Goal: Contribute content

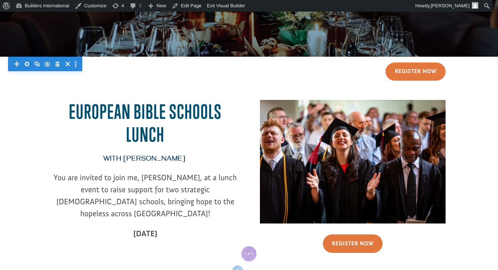
scroll to position [128, 0]
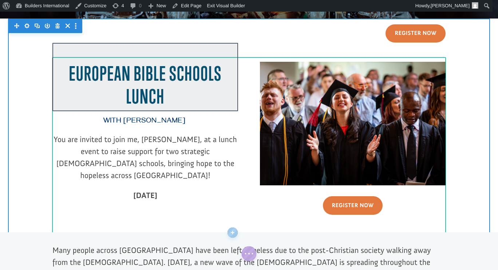
click at [157, 88] on div at bounding box center [145, 77] width 186 height 68
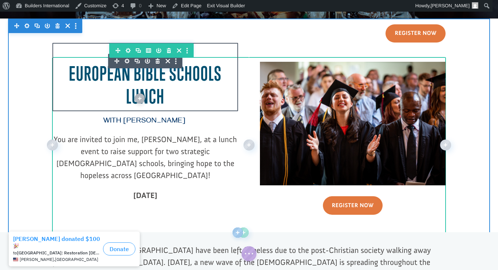
click at [155, 94] on span "S lunch" at bounding box center [174, 85] width 96 height 46
click at [155, 94] on div at bounding box center [145, 77] width 186 height 68
click at [155, 94] on span "S lunch" at bounding box center [174, 85] width 96 height 46
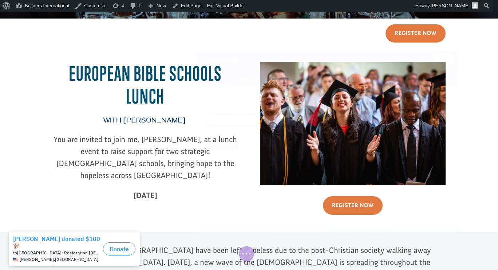
click at [164, 92] on div at bounding box center [145, 77] width 186 height 68
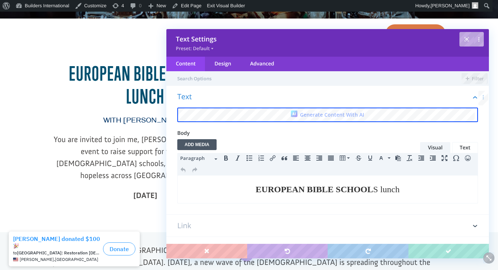
scroll to position [0, 0]
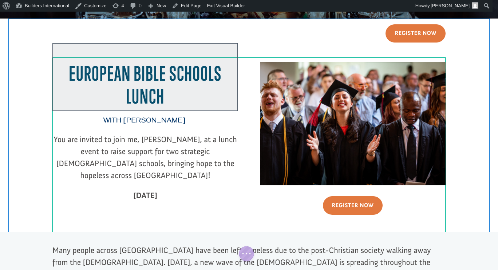
click at [158, 95] on div at bounding box center [145, 77] width 186 height 68
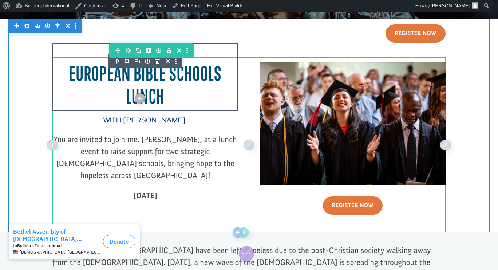
click at [159, 95] on span "S lunch" at bounding box center [174, 85] width 96 height 46
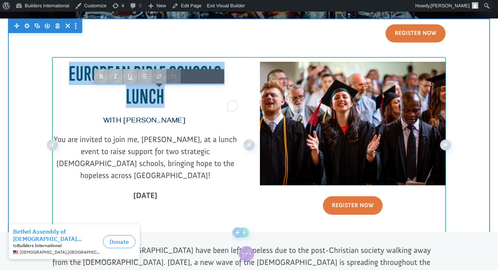
click at [163, 97] on h2 "EUROPEAN BIBLE SCHOOL S lunch" at bounding box center [145, 86] width 186 height 49
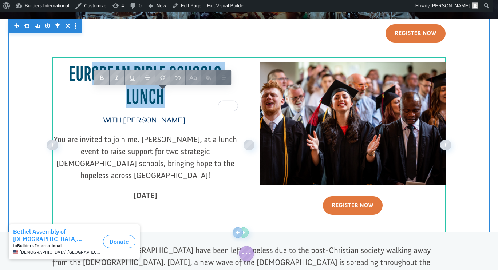
drag, startPoint x: 163, startPoint y: 97, endPoint x: 86, endPoint y: 74, distance: 79.8
click at [86, 74] on h2 "EUROPEAN BIBLE SCHOOL S lunch" at bounding box center [145, 86] width 186 height 49
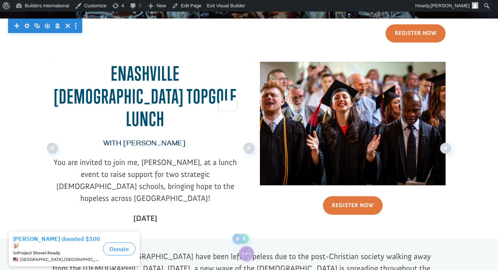
click at [59, 71] on h2 "E Nashville Pastors Topgolf Lunch" at bounding box center [145, 98] width 186 height 72
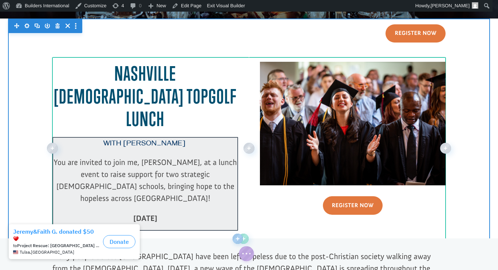
click at [209, 162] on div at bounding box center [145, 184] width 186 height 94
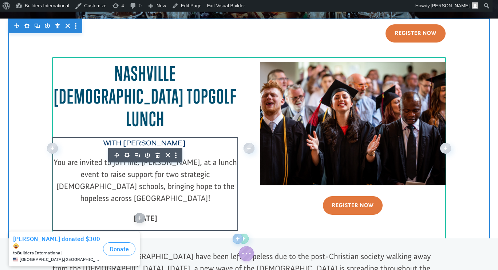
click at [180, 158] on span "You are invited to join me, Dr. George Raduano, at a lunch event to raise suppo…" at bounding box center [145, 181] width 183 height 46
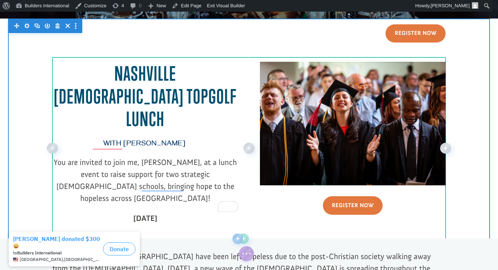
click at [187, 140] on span "To enrich screen reader interactions, please activate Accessibility in Grammarl…" at bounding box center [186, 144] width 2 height 9
click at [185, 140] on span "with dr. george raduano" at bounding box center [144, 144] width 82 height 9
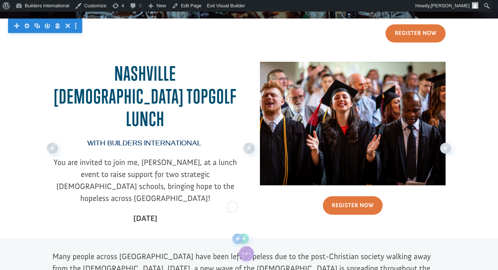
click at [234, 165] on p "You are invited to join me, Dr. George Raduano, at a lunch event to raise suppo…" at bounding box center [145, 184] width 186 height 56
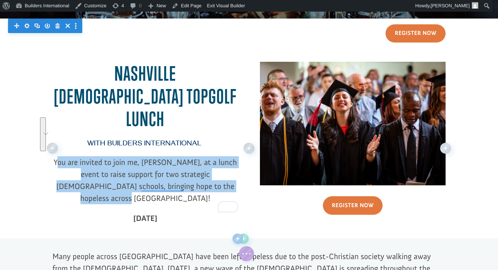
drag, startPoint x: 234, startPoint y: 166, endPoint x: 61, endPoint y: 141, distance: 174.0
click at [61, 156] on p "You are invited to join me, Dr. George Raduano, at a lunch event to raise suppo…" at bounding box center [145, 184] width 186 height 56
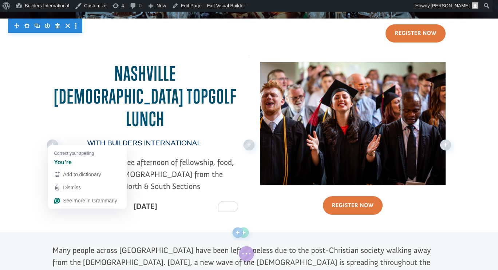
click at [59, 158] on span "Y You’re invited to a free afternoon of fellowship, food, and fun with pastors …" at bounding box center [145, 175] width 177 height 34
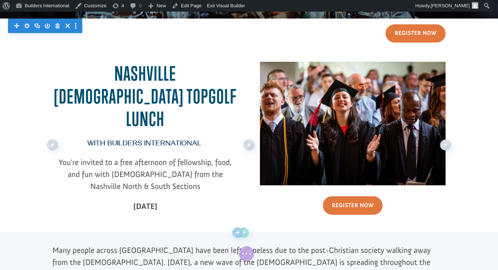
click at [111, 158] on span "You’re invited to a free afternoon of fellowship, food, and fun with [DEMOGRAPH…" at bounding box center [145, 175] width 173 height 34
click at [108, 158] on span "You’re invited to a free afternoon of fellowship, food, and fun with [DEMOGRAPH…" at bounding box center [145, 175] width 173 height 34
click at [147, 202] on strong "October 9, 2025" at bounding box center [145, 207] width 24 height 10
click at [139, 202] on strong "October 9, 2025" at bounding box center [145, 207] width 24 height 10
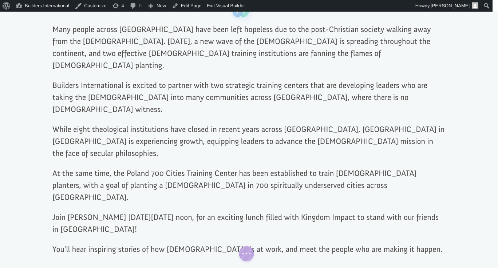
scroll to position [352, 0]
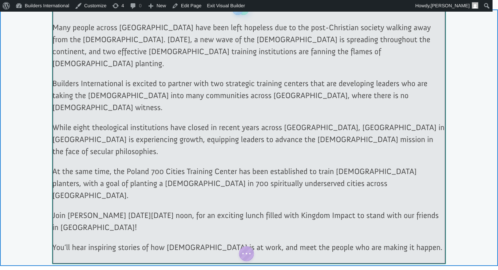
click at [375, 210] on div at bounding box center [248, 137] width 393 height 254
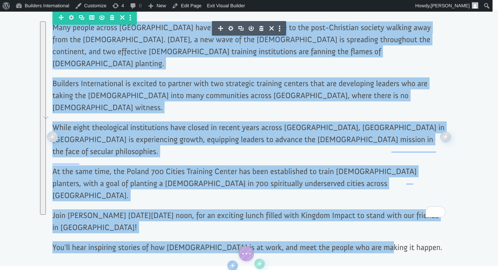
drag, startPoint x: 376, startPoint y: 215, endPoint x: 45, endPoint y: 21, distance: 383.4
click at [45, 21] on div "Many people across Europe have been left hopeless due to the post-Christian soc…" at bounding box center [249, 137] width 498 height 257
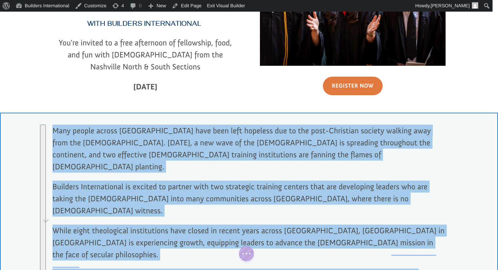
scroll to position [248, 0]
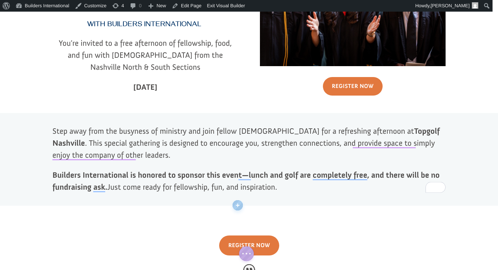
click at [371, 145] on div at bounding box center [248, 159] width 393 height 90
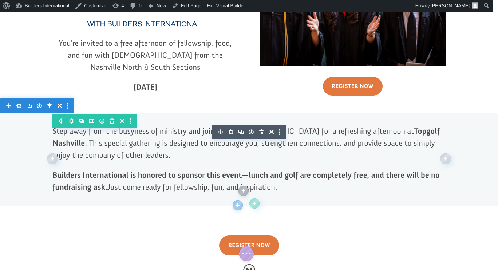
click at [399, 143] on p "Step away from the busyness of ministry and join fellow pastors for a refreshin…" at bounding box center [248, 147] width 393 height 44
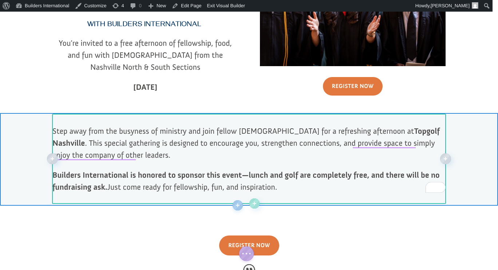
click at [384, 141] on p "Step away from the busyness of ministry and join fellow pastors for a refreshin…" at bounding box center [248, 147] width 393 height 44
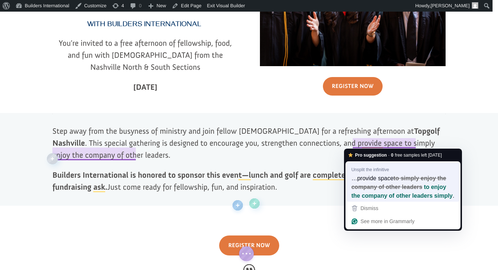
click at [391, 176] on span "…provide space" at bounding box center [372, 178] width 42 height 8
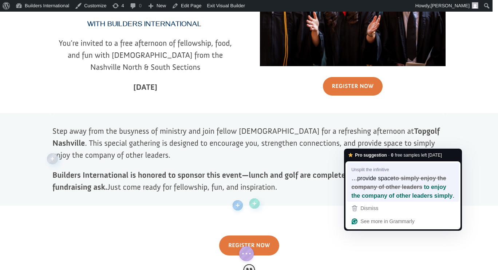
click at [386, 188] on strong "to simply enjoy the company of other leaders" at bounding box center [398, 182] width 95 height 17
click at [368, 179] on span "…provide space" at bounding box center [372, 178] width 42 height 8
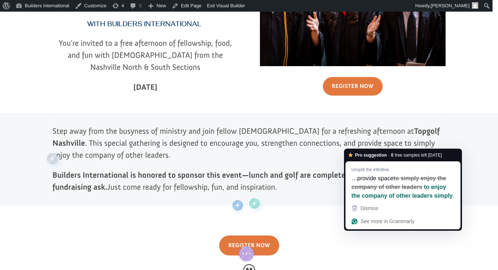
click at [314, 146] on p "Step away from the busyness of ministry and join fellow pastors for a refreshin…" at bounding box center [248, 147] width 393 height 44
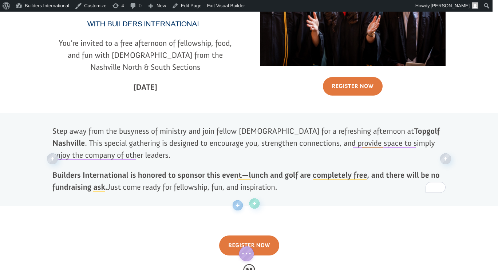
click at [298, 185] on p "Builders International is honored to sponsor this event—lunch and golf are comp…" at bounding box center [248, 181] width 393 height 24
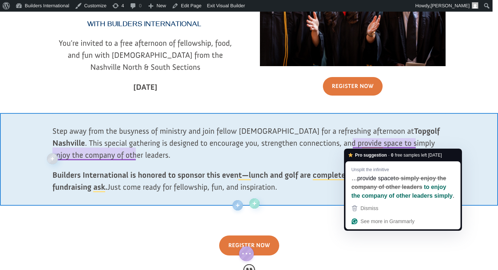
click at [454, 138] on div at bounding box center [249, 159] width 498 height 93
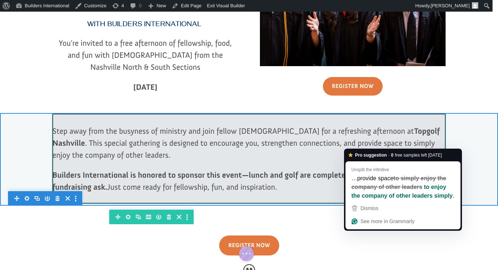
click at [219, 176] on div at bounding box center [248, 159] width 393 height 90
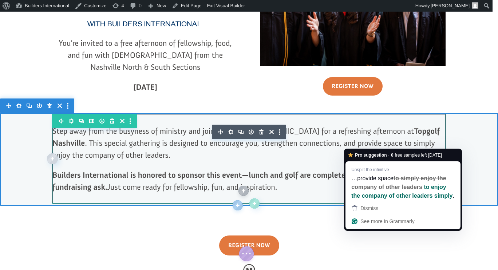
click at [318, 177] on strong "Builders International is honored to sponsor this event—lunch and golf are comp…" at bounding box center [245, 181] width 387 height 22
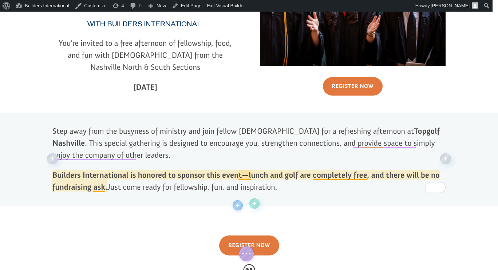
click at [246, 176] on strong "Builders International is honored to sponsor this event—lunch and golf are comp…" at bounding box center [245, 181] width 387 height 22
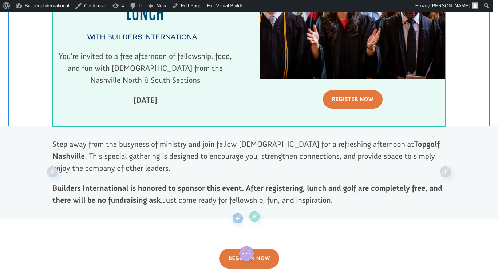
scroll to position [237, 0]
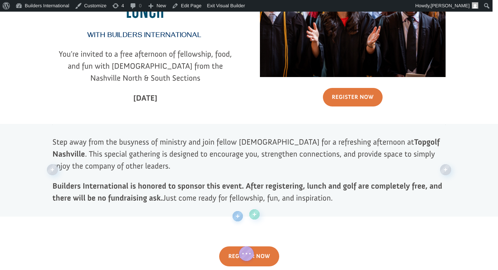
click at [341, 200] on p "Builders International is honored to sponsor this event. After registering, lun…" at bounding box center [248, 192] width 393 height 24
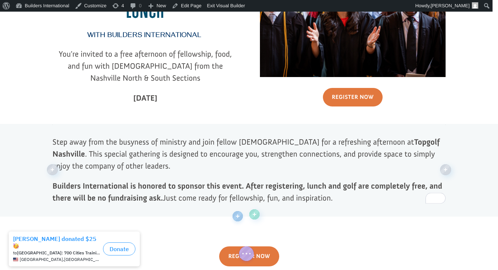
click at [330, 199] on p "Builders International is honored to sponsor this event. After registering, lun…" at bounding box center [248, 192] width 393 height 24
click at [333, 199] on p "Builders International is honored to sponsor this event. After registering, lun…" at bounding box center [248, 192] width 393 height 24
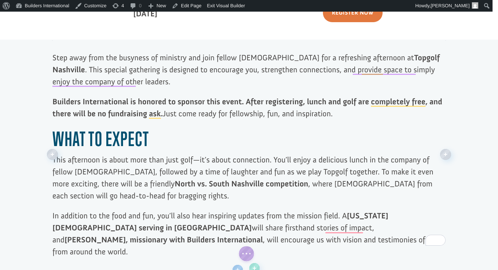
scroll to position [337, 0]
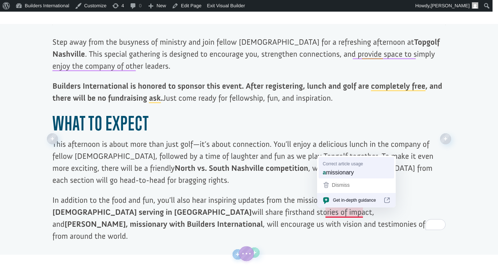
click at [358, 171] on div "a missionary" at bounding box center [356, 173] width 70 height 12
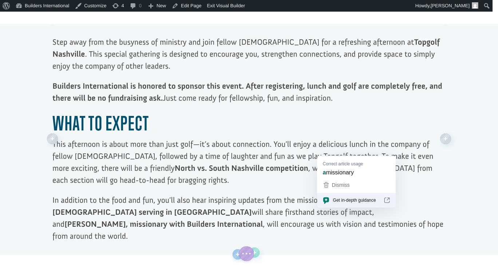
click at [263, 219] on strong "Jeremy Godwin, missionary with Builders International" at bounding box center [163, 224] width 198 height 10
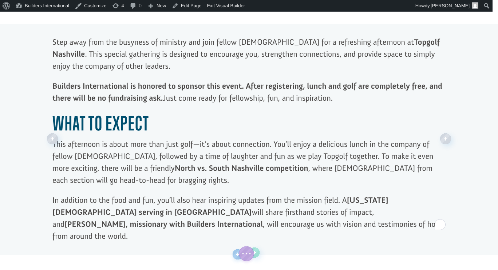
click at [263, 219] on strong "Jeremy Godwin, missionary with Builders International" at bounding box center [163, 224] width 198 height 10
click at [372, 229] on p "In addition to the food and fun, you’ll also hear inspiring updates from the mi…" at bounding box center [248, 218] width 393 height 48
click at [359, 224] on p "In addition to the food and fun, you’ll also hear inspiring updates from the mi…" at bounding box center [248, 218] width 393 height 48
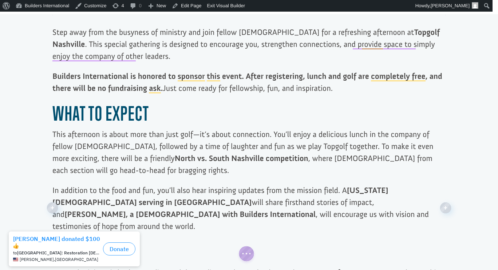
scroll to position [369, 0]
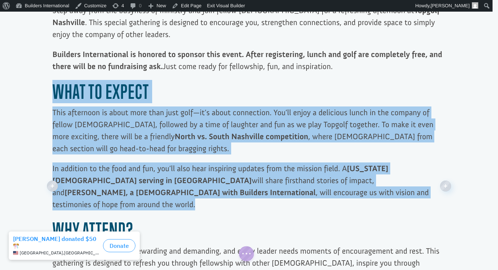
drag, startPoint x: 356, startPoint y: 195, endPoint x: 51, endPoint y: 97, distance: 319.9
click at [52, 97] on div "Step away from the busyness of ministry and join fellow pastors for a refreshin…" at bounding box center [248, 186] width 393 height 364
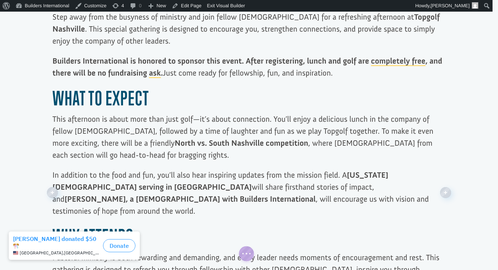
click at [190, 135] on p "This afternoon is about more than just golf—it’s about connection. You’ll enjoy…" at bounding box center [248, 141] width 393 height 56
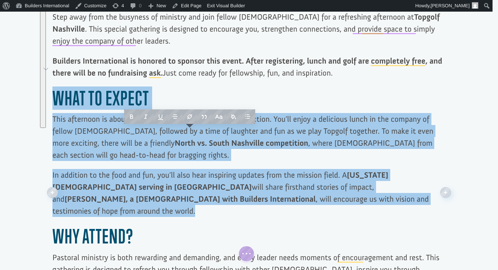
drag, startPoint x: 361, startPoint y: 201, endPoint x: 50, endPoint y: 105, distance: 325.5
click at [52, 105] on div "Step away from the busyness of ministry and join fellow pastors for a refreshin…" at bounding box center [248, 193] width 393 height 364
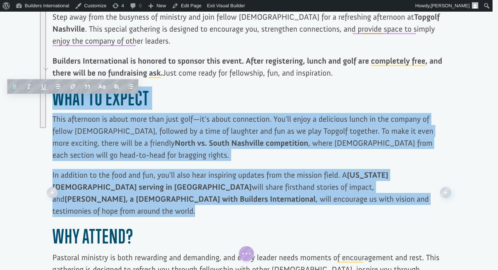
paste div "To enrich screen reader interactions, please activate Accessibility in Grammarl…"
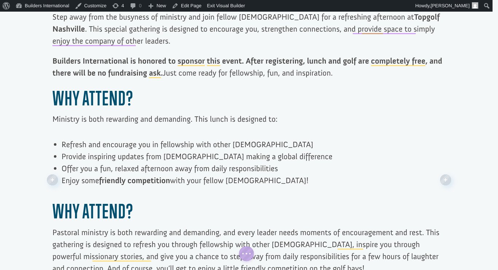
click at [103, 131] on p "Ministry is both rewarding and demanding. This lunch is designed to:" at bounding box center [248, 123] width 393 height 20
click at [90, 136] on div "Step away from the busyness of ministry and join fellow pastors for a refreshin…" at bounding box center [248, 180] width 393 height 339
click at [61, 134] on div "Step away from the busyness of ministry and join fellow pastors for a refreshin…" at bounding box center [248, 180] width 393 height 339
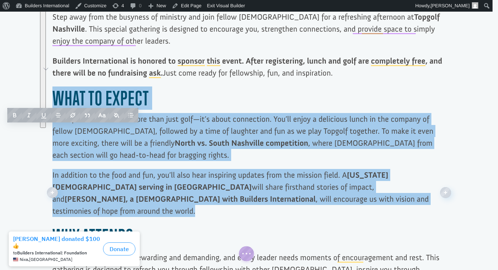
drag, startPoint x: 358, startPoint y: 204, endPoint x: 55, endPoint y: 102, distance: 320.0
click at [55, 102] on div "Step away from the busyness of ministry and join fellow pastors for a refreshin…" at bounding box center [248, 193] width 393 height 364
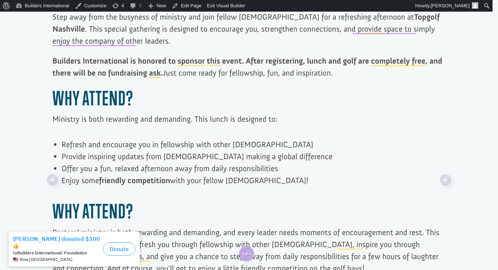
click at [70, 137] on div "Step away from the busyness of ministry and join fellow pastors for a refreshin…" at bounding box center [248, 180] width 393 height 339
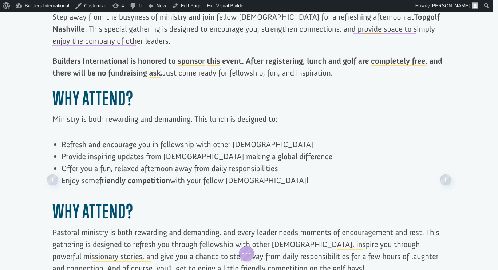
click at [52, 126] on p "Ministry is both rewarding and demanding. This lunch is designed to:" at bounding box center [248, 123] width 393 height 20
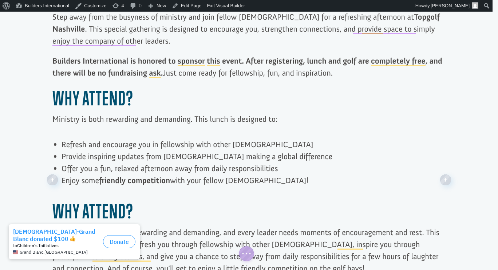
click at [278, 120] on p "Ministry is both rewarding and demanding. This lunch is designed to:" at bounding box center [248, 123] width 393 height 20
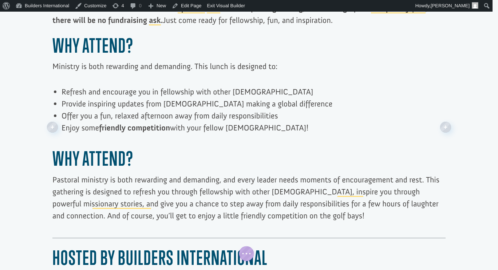
scroll to position [415, 0]
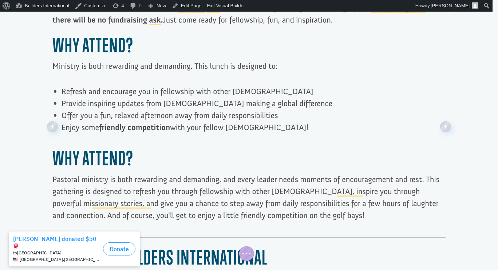
click at [83, 75] on p "Ministry is both rewarding and demanding. This lunch is designed to:" at bounding box center [248, 70] width 393 height 20
click at [65, 78] on p "Ministry is both rewarding and demanding. This lunch is designed to:" at bounding box center [248, 70] width 393 height 20
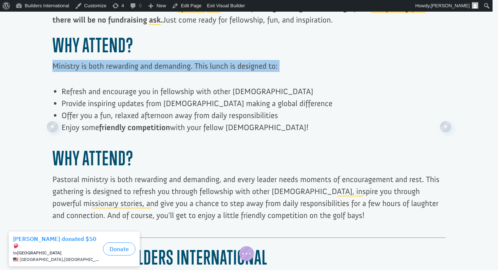
click at [65, 78] on p "Ministry is both rewarding and demanding. This lunch is designed to:" at bounding box center [248, 70] width 393 height 20
click at [139, 80] on p "Ministry is both rewarding and demanding. This lunch is designed to:" at bounding box center [248, 70] width 393 height 20
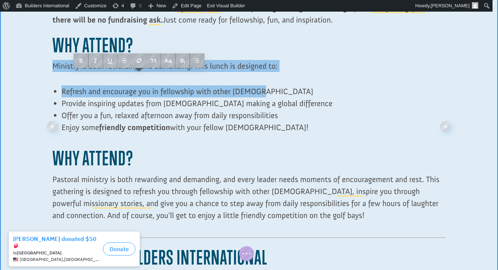
drag, startPoint x: 262, startPoint y: 95, endPoint x: 36, endPoint y: 70, distance: 227.3
click at [36, 70] on div "Min Height: auto Min Height: auto Width: auto Width: auto Step away from the bu…" at bounding box center [249, 128] width 498 height 364
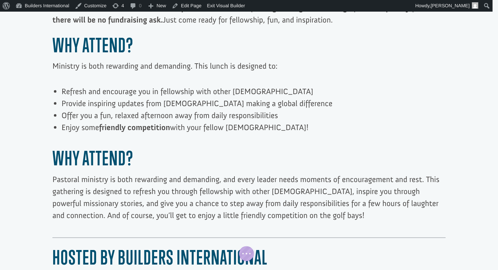
click at [234, 77] on div at bounding box center [248, 127] width 393 height 361
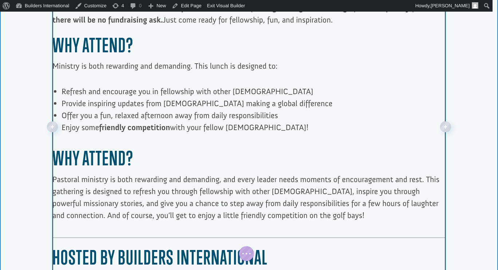
click at [106, 86] on p "Refresh and encourage you in fellowship with other [DEMOGRAPHIC_DATA]" at bounding box center [253, 92] width 384 height 12
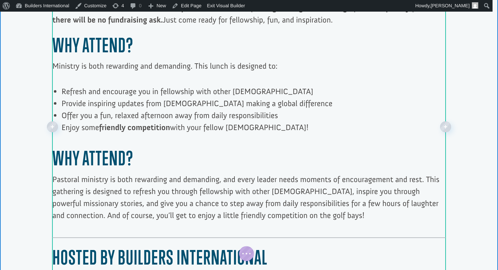
click at [52, 66] on p "Ministry is both rewarding and demanding. This lunch is designed to:" at bounding box center [248, 70] width 393 height 20
click at [54, 67] on p "Ministry is both rewarding and demanding. This lunch is designed to:" at bounding box center [248, 70] width 393 height 20
drag, startPoint x: 79, startPoint y: 87, endPoint x: 182, endPoint y: 78, distance: 103.7
click at [182, 78] on p "Ministry is both rewarding and demanding. This lunch is designed to:" at bounding box center [248, 70] width 393 height 20
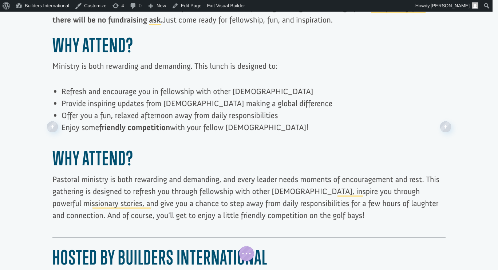
click at [52, 67] on p "Ministry is both rewarding and demanding. This lunch is designed to:" at bounding box center [248, 70] width 393 height 20
click at [52, 68] on p "Ministry is both rewarding and demanding. This lunch is designed to:" at bounding box center [248, 70] width 393 height 20
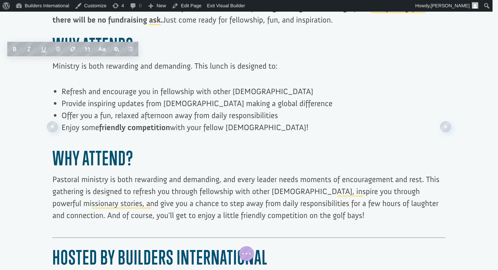
click at [86, 94] on p "Refresh and encourage you in fellowship with other [DEMOGRAPHIC_DATA]" at bounding box center [253, 92] width 384 height 12
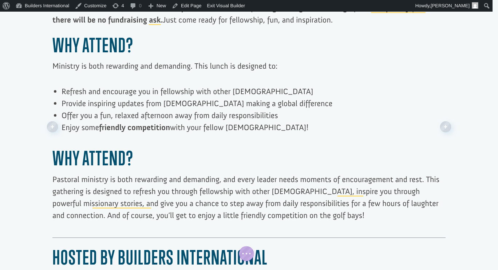
click at [87, 81] on div "Step away from the busyness of ministry and join fellow pastors for a refreshin…" at bounding box center [248, 127] width 393 height 339
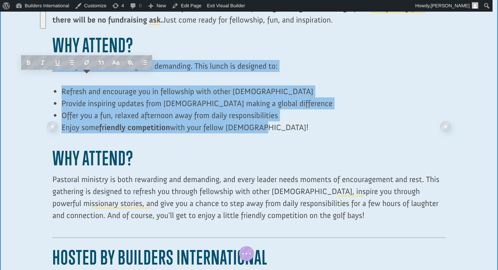
drag, startPoint x: 265, startPoint y: 130, endPoint x: 20, endPoint y: 63, distance: 254.2
click at [20, 63] on div "Min Height: auto Min Height: auto Width: auto Width: auto Step away from the bu…" at bounding box center [249, 128] width 498 height 364
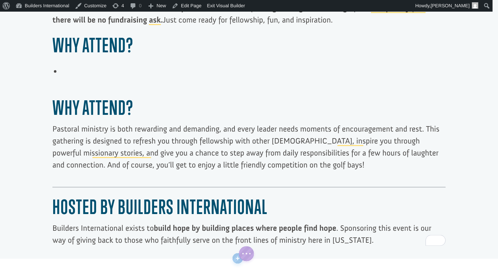
click at [73, 67] on div at bounding box center [248, 102] width 393 height 310
click at [64, 69] on li "To enrich screen reader interactions, please activate Accessibility in Grammarl…" at bounding box center [253, 72] width 384 height 12
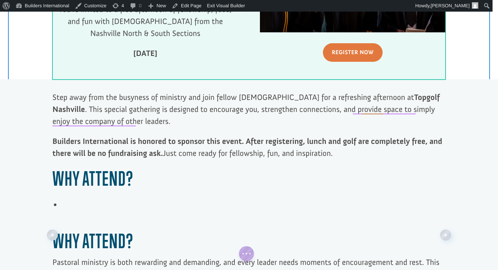
scroll to position [282, 0]
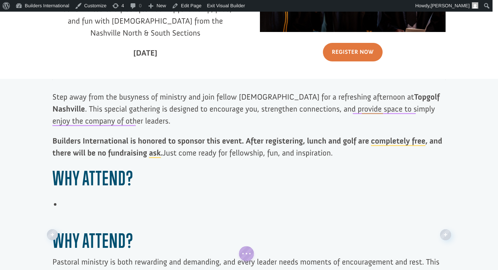
click at [71, 205] on li "To enrich screen reader interactions, please activate Accessibility in Grammarl…" at bounding box center [253, 205] width 384 height 12
click at [61, 205] on li "To enrich screen reader interactions, please activate Accessibility in Grammarl…" at bounding box center [253, 205] width 384 height 12
click at [64, 213] on ul "To enrich screen reader interactions, please activate Accessibility in Grammarl…" at bounding box center [253, 211] width 384 height 25
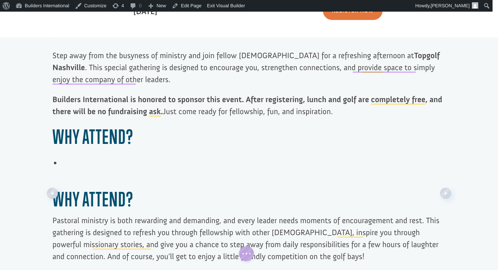
scroll to position [319, 0]
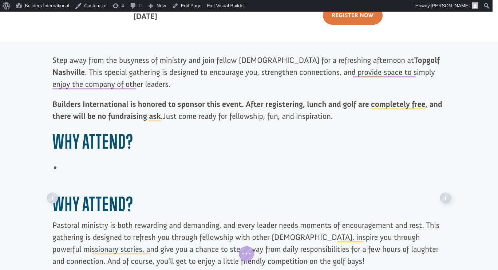
click at [84, 164] on li "To enrich screen reader interactions, please activate Accessibility in Grammarl…" at bounding box center [253, 168] width 384 height 12
click at [82, 172] on li "To enrich screen reader interactions, please activate Accessibility in Grammarl…" at bounding box center [253, 168] width 384 height 12
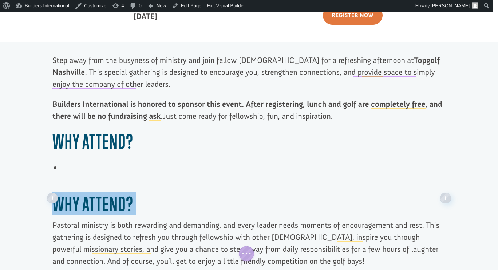
click at [82, 172] on li "To enrich screen reader interactions, please activate Accessibility in Grammarl…" at bounding box center [253, 168] width 384 height 12
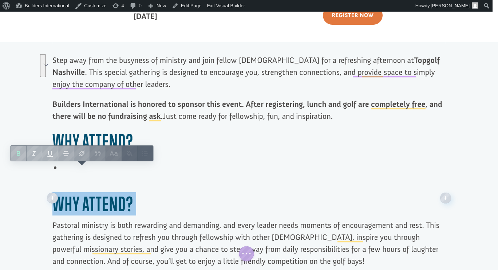
click at [82, 172] on li "To enrich screen reader interactions, please activate Accessibility in Grammarl…" at bounding box center [253, 168] width 384 height 12
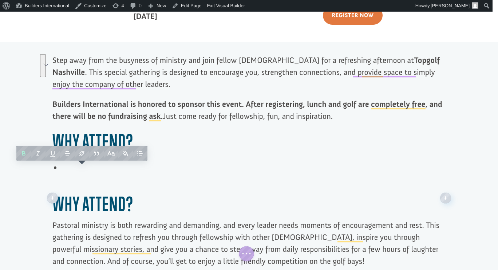
click at [203, 138] on h2 "Why Attend?" at bounding box center [248, 143] width 393 height 27
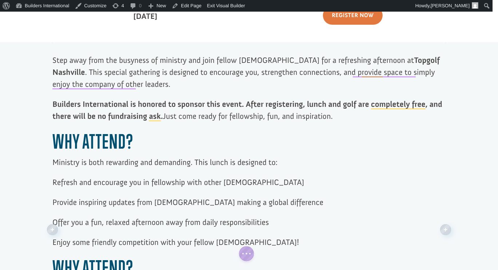
click at [89, 170] on p "Ministry is both rewarding and demanding. This lunch is designed to:" at bounding box center [248, 166] width 393 height 20
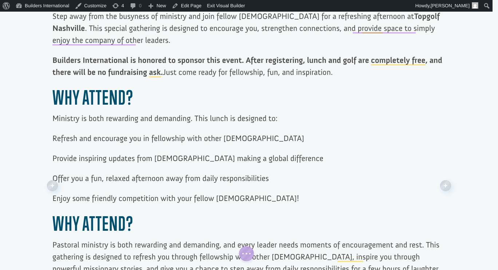
scroll to position [362, 0]
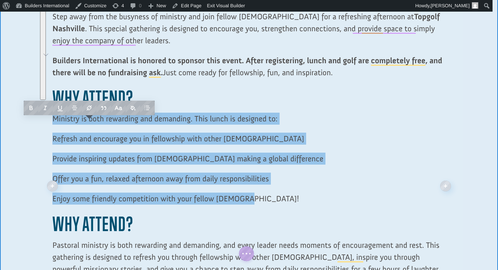
drag, startPoint x: 241, startPoint y: 198, endPoint x: 27, endPoint y: 118, distance: 229.0
click at [27, 118] on div "Min Height: auto Min Height: auto Width: auto Width: auto Step away from the bu…" at bounding box center [249, 187] width 498 height 377
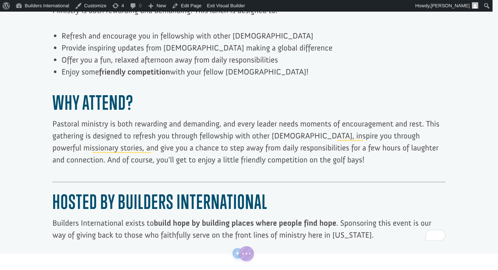
scroll to position [471, 0]
click at [190, 180] on div at bounding box center [248, 70] width 393 height 361
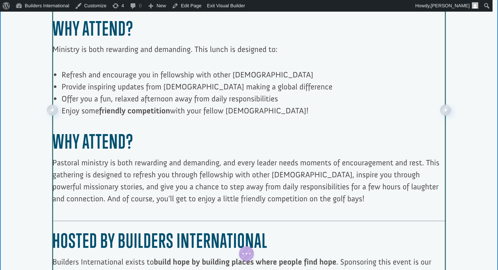
scroll to position [433, 0]
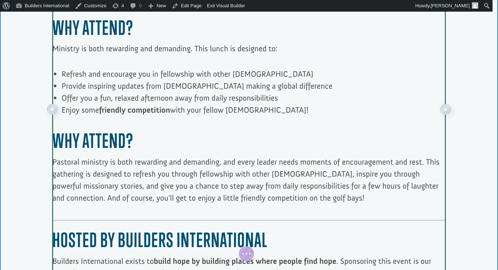
click at [72, 207] on p "Pastoral ministry is both rewarding and demanding, and every leader needs momen…" at bounding box center [248, 184] width 393 height 56
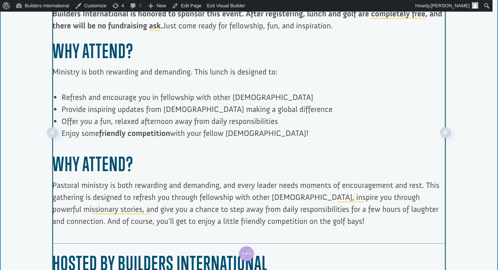
scroll to position [412, 0]
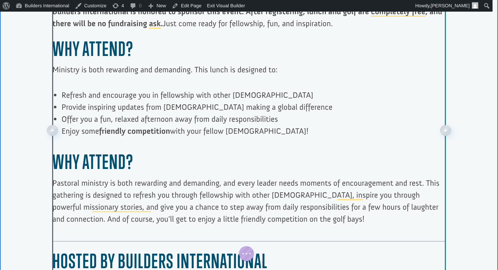
click at [164, 105] on p "Provide inspiring updates from missionaries making a global difference" at bounding box center [253, 107] width 384 height 12
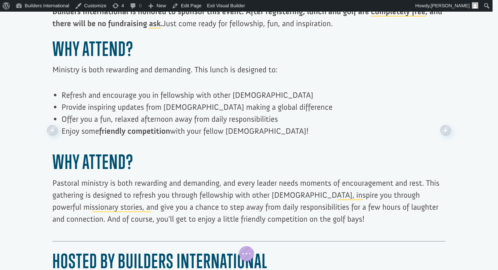
click at [164, 105] on p "Provide inspiring updates from missionaries making a global difference" at bounding box center [253, 107] width 384 height 12
click at [162, 107] on p "Provide inspiring updates from missionaries making a global difference" at bounding box center [253, 107] width 384 height 12
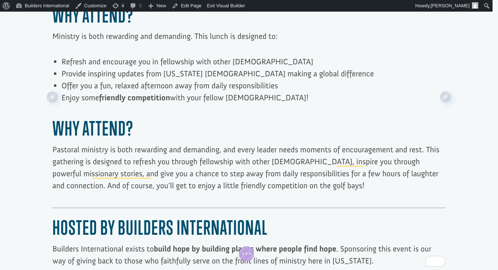
scroll to position [449, 0]
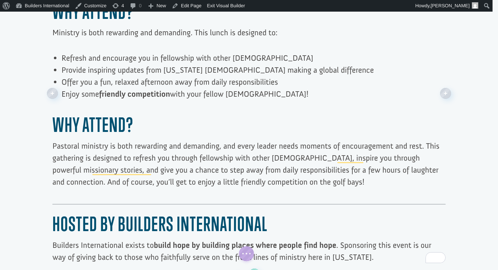
click at [446, 204] on div "Step away from the busyness of ministry and join fellow pastors for a refreshin…" at bounding box center [249, 94] width 498 height 364
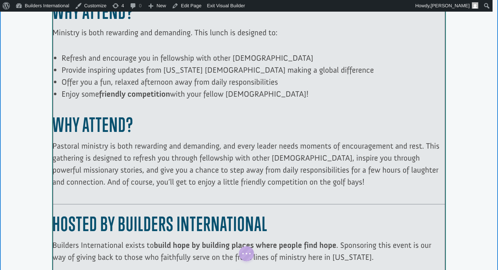
click at [58, 222] on div at bounding box center [248, 93] width 393 height 361
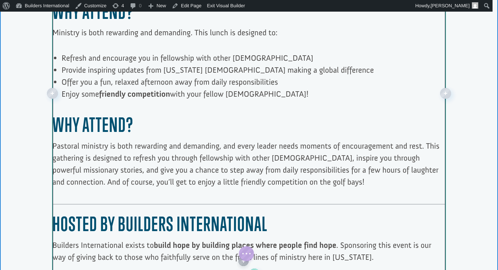
click at [65, 220] on strong "Hosted By Builders International" at bounding box center [159, 224] width 215 height 23
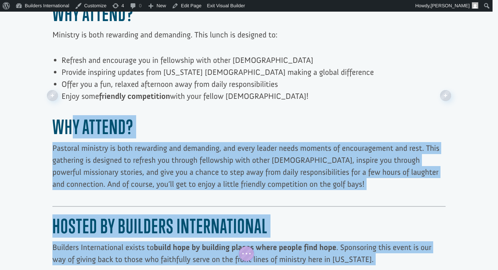
scroll to position [485, 0]
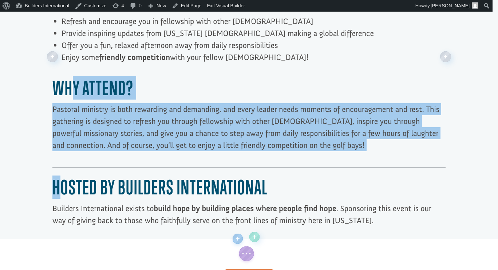
drag, startPoint x: 68, startPoint y: 164, endPoint x: 55, endPoint y: 190, distance: 29.1
click at [55, 190] on div "Step away from the busyness of ministry and join fellow pastors for a refreshin…" at bounding box center [248, 57] width 393 height 339
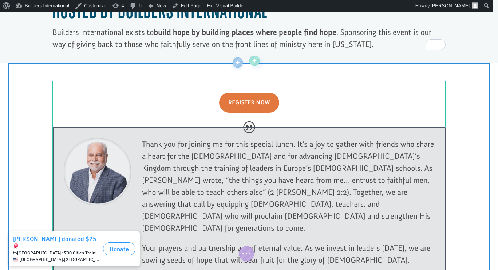
scroll to position [563, 0]
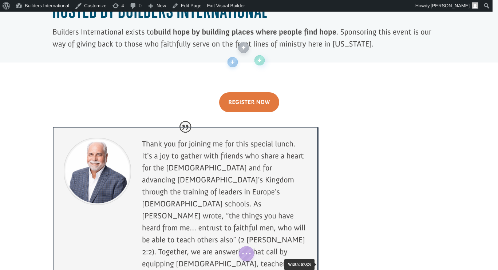
drag, startPoint x: 442, startPoint y: 190, endPoint x: 279, endPoint y: 177, distance: 163.6
click at [279, 177] on div "Thank you for joining me for this special lunch. It's a joy to gather with frie…" at bounding box center [185, 264] width 265 height 275
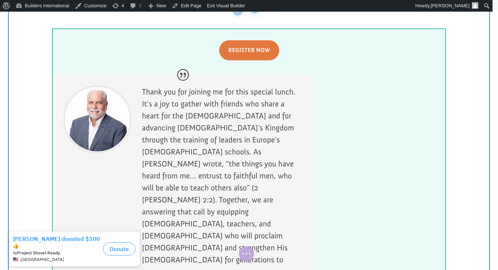
scroll to position [616, 0]
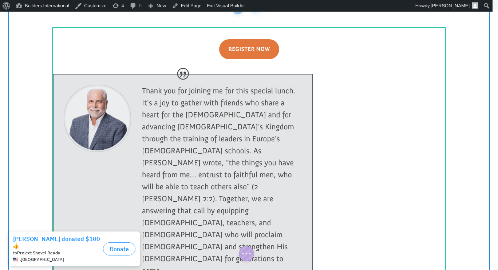
click at [273, 139] on div at bounding box center [183, 223] width 260 height 299
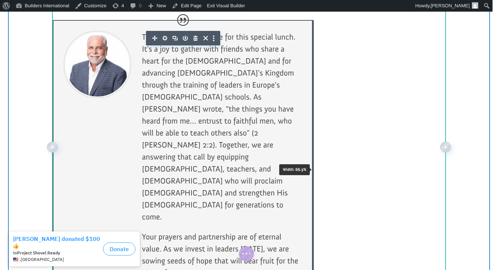
scroll to position [698, 0]
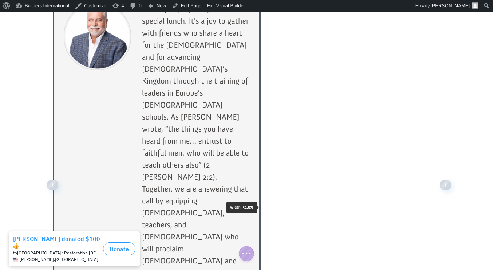
drag, startPoint x: 310, startPoint y: 101, endPoint x: 261, endPoint y: 99, distance: 49.2
click at [261, 99] on div "Register Now Thank you for joining me for this special lunch. It's a joy to gat…" at bounding box center [249, 185] width 393 height 477
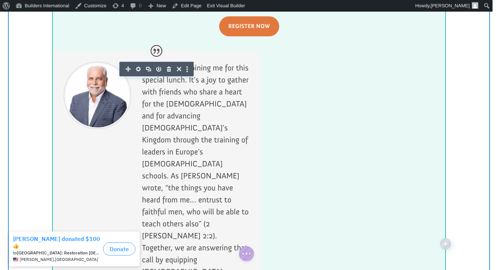
scroll to position [628, 0]
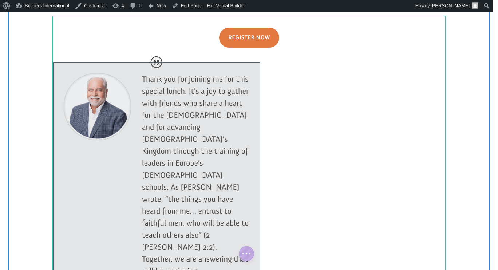
click at [295, 108] on div at bounding box center [249, 255] width 393 height 477
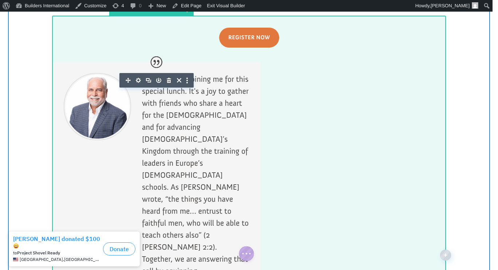
click at [324, 144] on div at bounding box center [249, 255] width 393 height 477
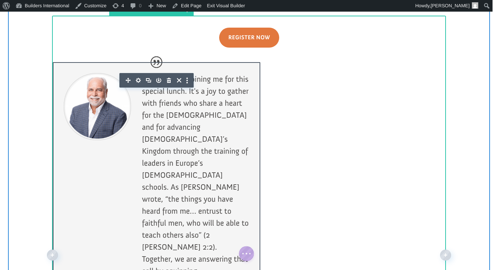
click at [185, 82] on button "button" at bounding box center [188, 80] width 9 height 15
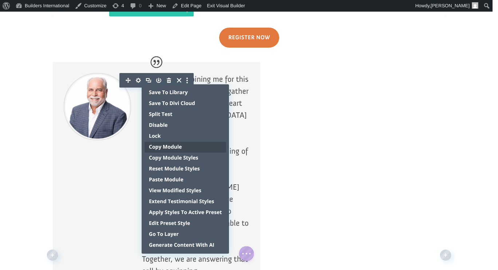
click at [195, 148] on span "Copy Module" at bounding box center [185, 147] width 73 height 7
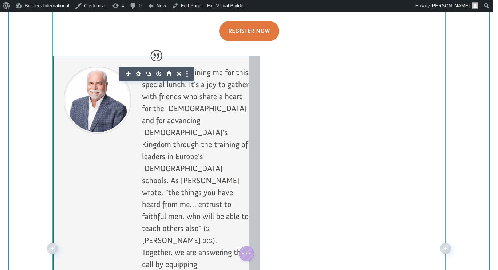
scroll to position [634, 0]
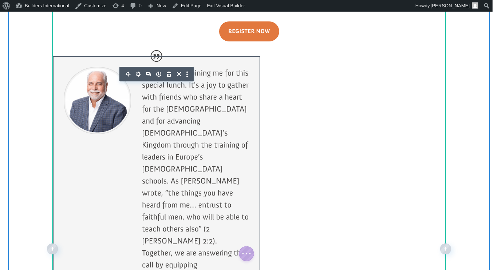
click at [137, 75] on icon "button" at bounding box center [138, 74] width 5 height 5
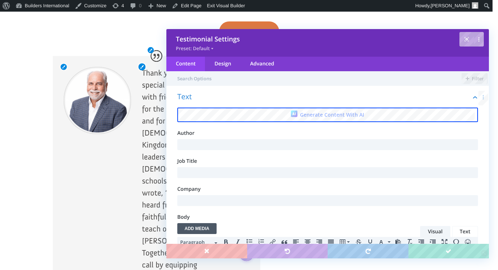
scroll to position [0, 0]
click at [136, 38] on div at bounding box center [249, 38] width 393 height 35
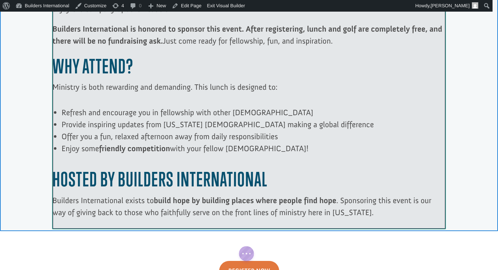
scroll to position [394, 0]
click at [321, 202] on div at bounding box center [248, 99] width 393 height 262
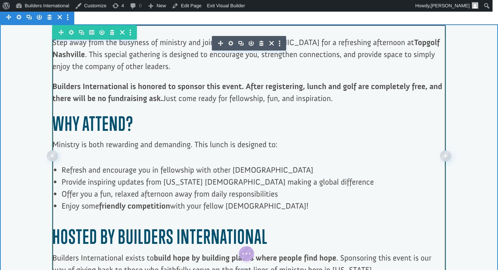
scroll to position [336, 0]
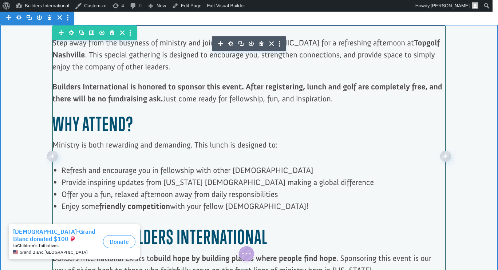
click at [124, 204] on strong "friendly competition" at bounding box center [134, 207] width 71 height 10
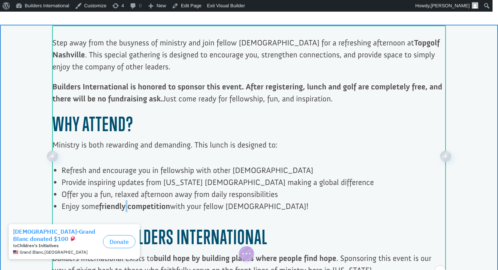
click at [124, 204] on strong "friendly competition" at bounding box center [134, 207] width 71 height 10
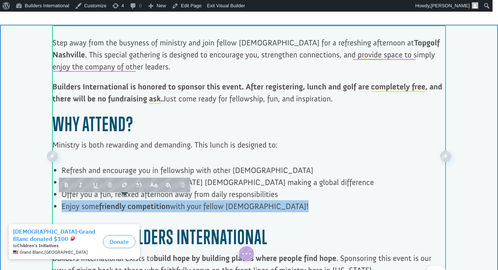
click at [195, 204] on p "Enjoy some friendly competition with your fellow pastors!" at bounding box center [253, 207] width 384 height 12
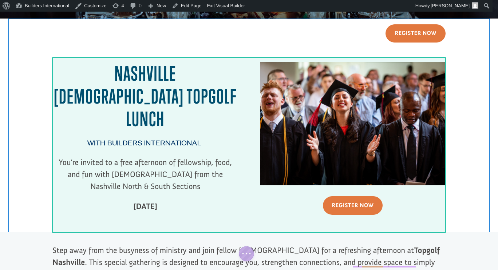
scroll to position [128, 0]
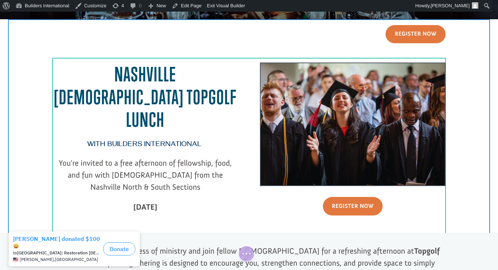
click at [364, 140] on div at bounding box center [353, 125] width 186 height 124
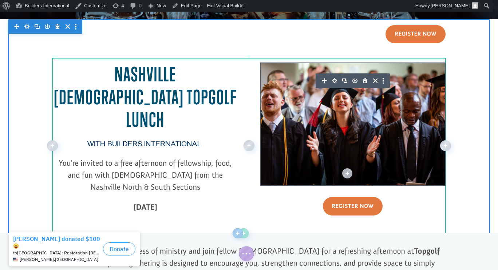
click at [331, 80] on icon "button" at bounding box center [334, 81] width 10 height 10
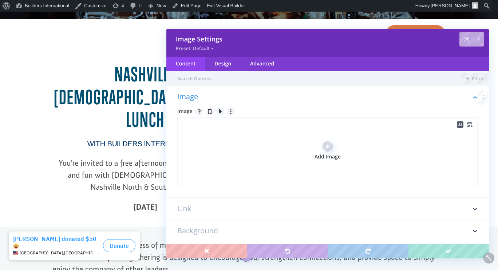
click at [297, 159] on div "Add Image" at bounding box center [327, 152] width 301 height 69
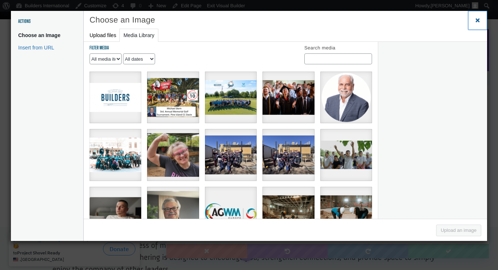
click at [477, 21] on span "Close dialog" at bounding box center [477, 19] width 7 height 5
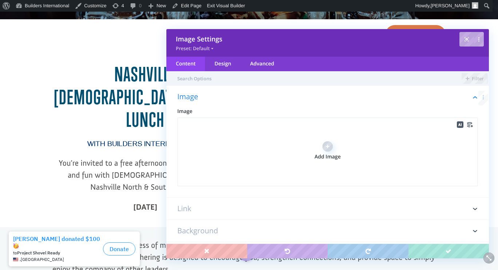
click at [332, 144] on div "Add Image" at bounding box center [327, 152] width 26 height 21
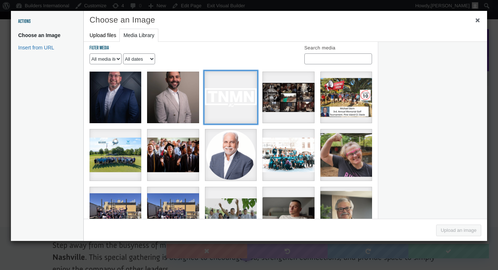
click at [226, 102] on div "TNMN+++AG+1+(White)" at bounding box center [231, 98] width 52 height 52
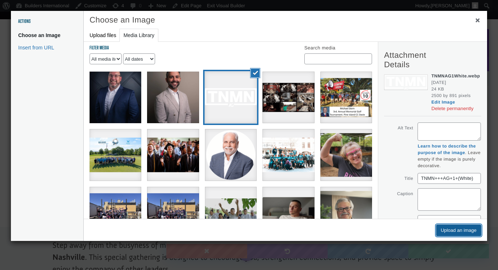
click at [460, 229] on button "Upload an image" at bounding box center [458, 231] width 45 height 12
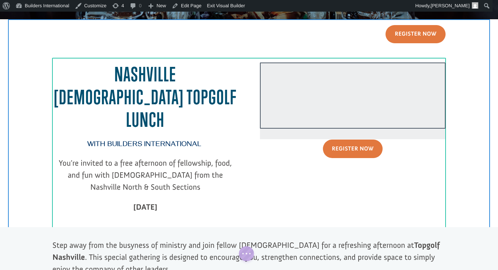
click at [348, 106] on div at bounding box center [353, 101] width 186 height 77
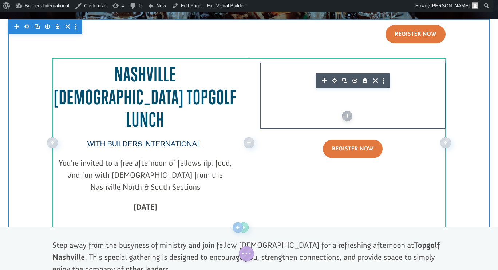
click at [332, 82] on icon "button" at bounding box center [334, 80] width 5 height 5
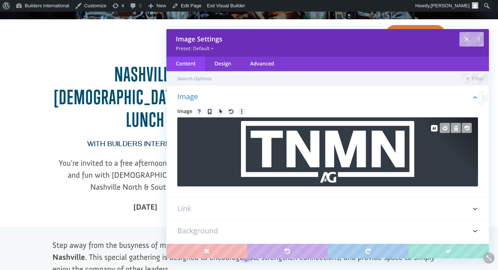
scroll to position [15, 0]
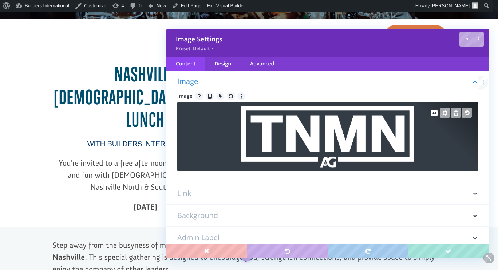
click at [337, 144] on img at bounding box center [328, 137] width 174 height 62
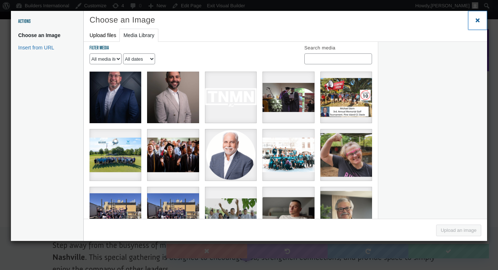
click at [476, 19] on span "Close dialog" at bounding box center [477, 19] width 7 height 5
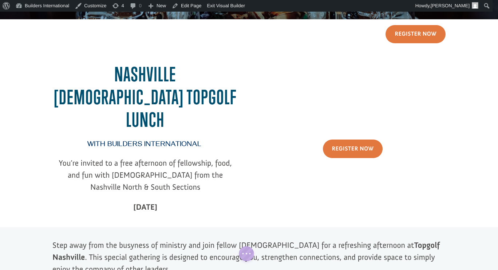
scroll to position [84, 0]
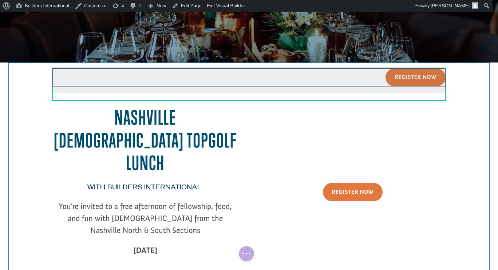
click at [333, 131] on div at bounding box center [353, 144] width 186 height 77
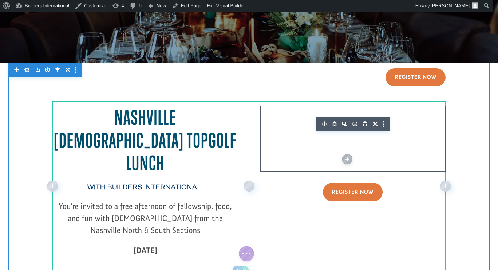
click at [333, 126] on icon "button" at bounding box center [334, 124] width 10 height 10
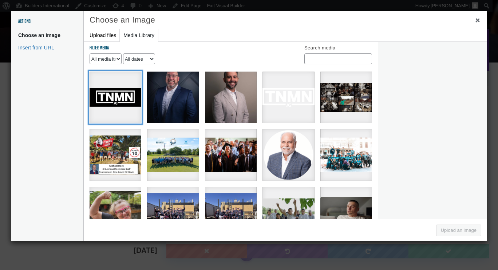
click at [136, 90] on div "Untitled design" at bounding box center [116, 98] width 52 height 52
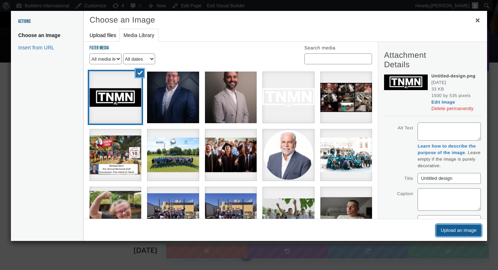
click at [465, 231] on button "Upload an image" at bounding box center [458, 231] width 45 height 12
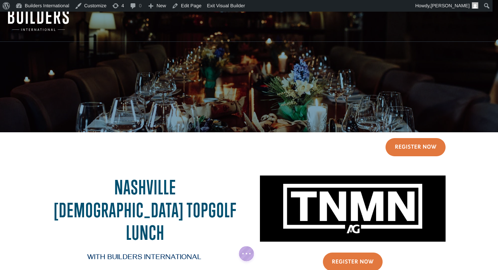
scroll to position [0, 0]
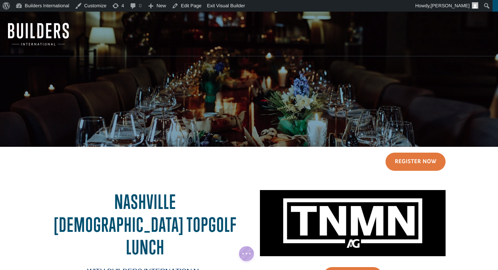
click at [244, 72] on div "Nashville [DEMOGRAPHIC_DATA] Topgolf Lunch" at bounding box center [248, 79] width 473 height 90
drag, startPoint x: 244, startPoint y: 72, endPoint x: 181, endPoint y: 106, distance: 71.6
click at [181, 106] on div "Nashville [DEMOGRAPHIC_DATA] Topgolf Lunch" at bounding box center [248, 79] width 473 height 90
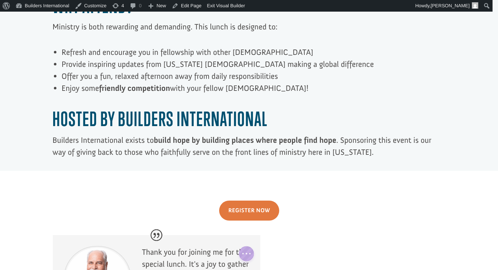
scroll to position [506, 0]
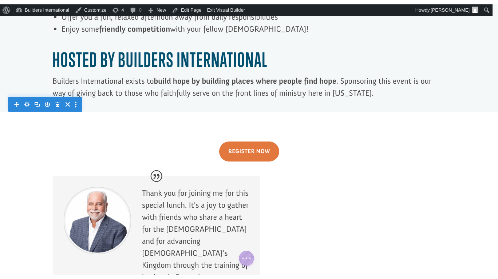
scroll to position [512, 0]
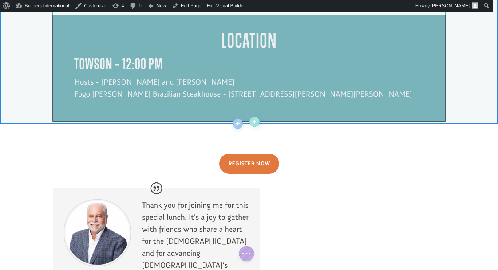
scroll to position [629, 0]
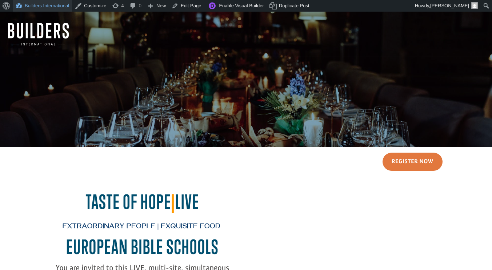
click at [35, 7] on link "Builders International" at bounding box center [42, 6] width 59 height 12
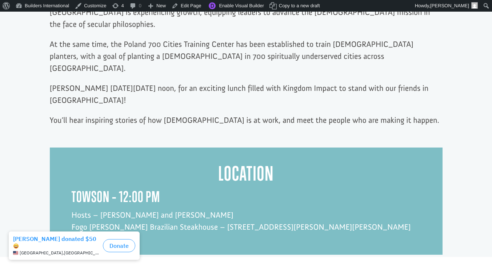
scroll to position [506, 0]
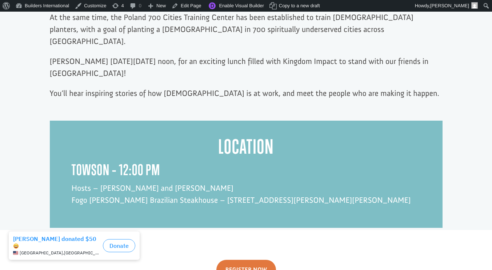
click at [359, 135] on h2 "Location" at bounding box center [246, 148] width 349 height 27
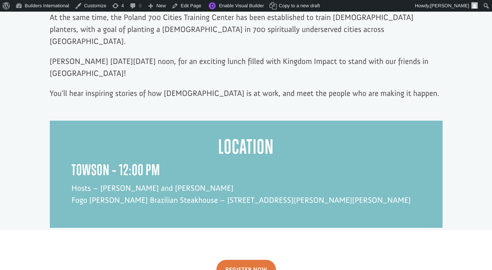
click at [297, 135] on h2 "Location" at bounding box center [246, 148] width 349 height 27
click at [182, 7] on link "Edit Page" at bounding box center [186, 6] width 35 height 12
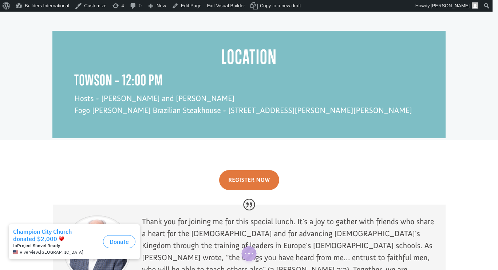
scroll to position [596, 0]
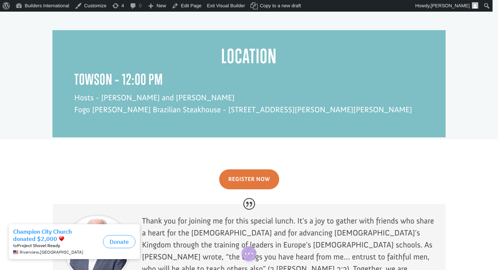
click at [344, 49] on div at bounding box center [248, 83] width 393 height 107
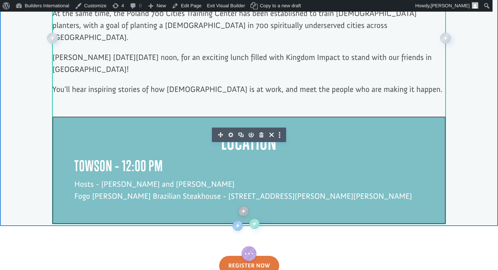
scroll to position [507, 0]
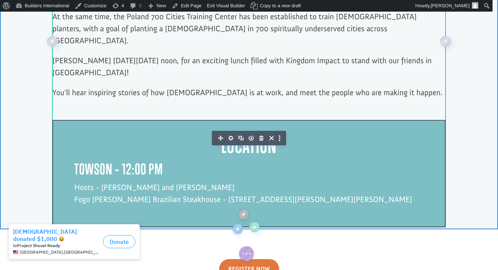
click at [228, 136] on icon "button" at bounding box center [230, 138] width 5 height 5
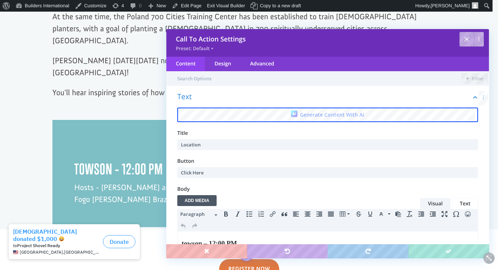
scroll to position [0, 0]
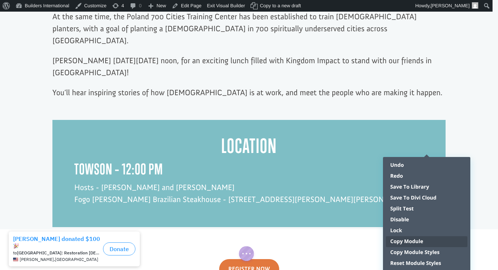
click at [436, 244] on span "Copy Module" at bounding box center [426, 241] width 73 height 7
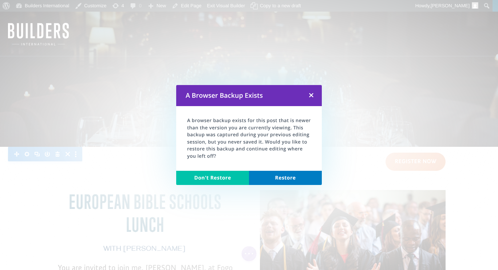
click at [293, 175] on link "Restore" at bounding box center [285, 178] width 73 height 15
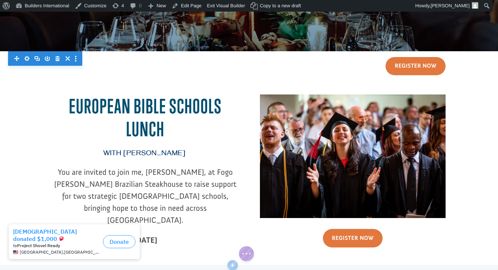
scroll to position [96, 0]
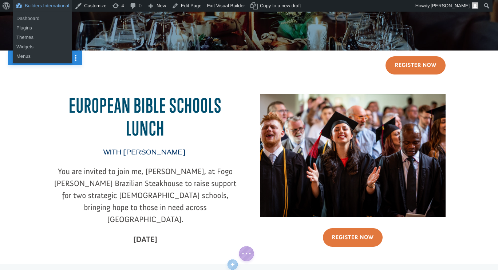
click at [48, 4] on link "Builders International" at bounding box center [42, 6] width 59 height 12
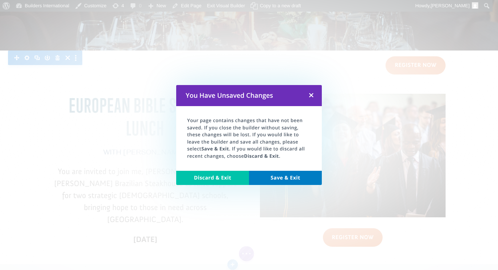
click at [270, 177] on link "Save & Exit" at bounding box center [285, 178] width 73 height 15
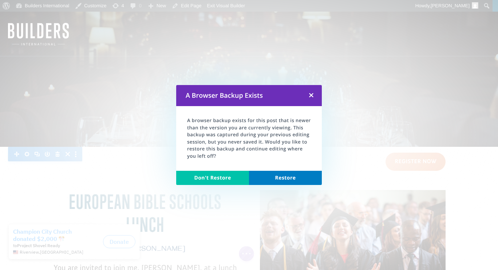
click at [280, 180] on link "Restore" at bounding box center [285, 178] width 73 height 15
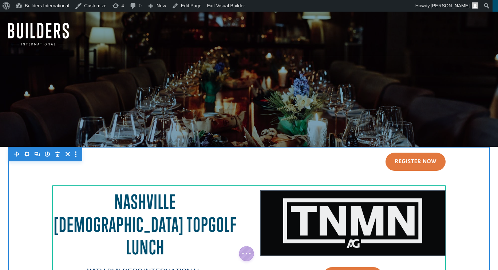
click at [345, 230] on div at bounding box center [353, 223] width 186 height 66
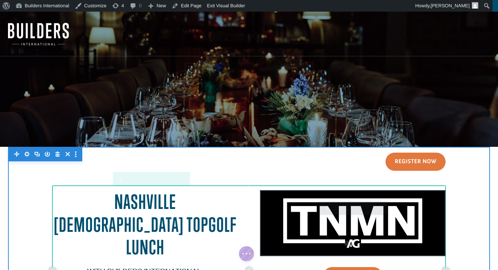
drag, startPoint x: 345, startPoint y: 230, endPoint x: 367, endPoint y: 247, distance: 28.2
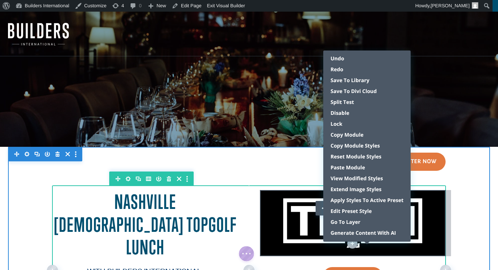
click at [457, 213] on div at bounding box center [249, 251] width 482 height 209
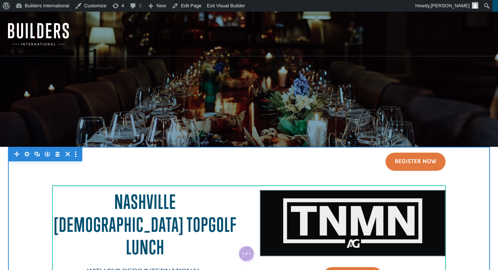
click at [374, 218] on div at bounding box center [353, 223] width 186 height 66
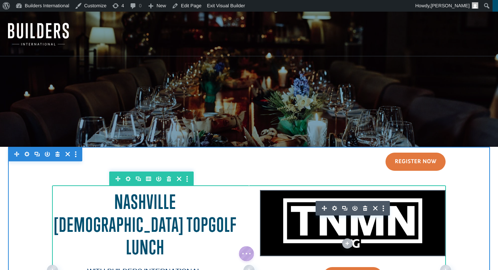
click at [331, 209] on icon "button" at bounding box center [334, 208] width 10 height 10
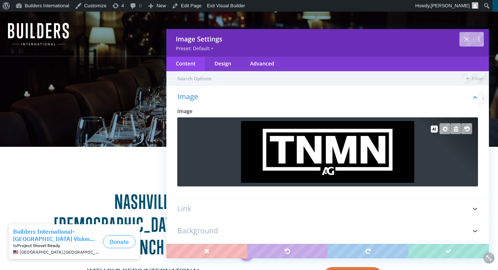
click at [372, 138] on div at bounding box center [327, 128] width 301 height 21
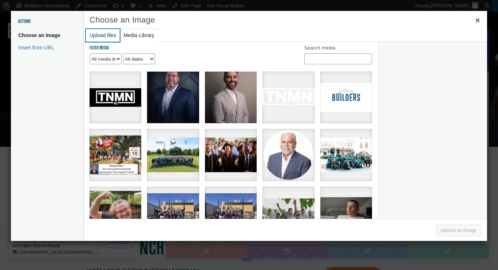
click at [109, 35] on button "Upload files" at bounding box center [103, 35] width 34 height 13
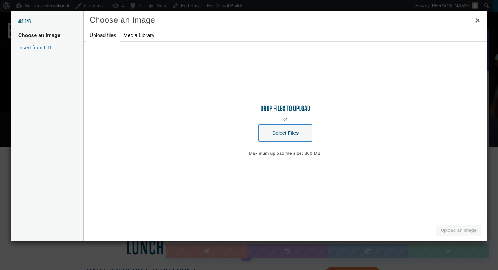
click at [292, 133] on button "Select Files" at bounding box center [285, 133] width 53 height 17
type input "C:\fakepath\1.jfif"
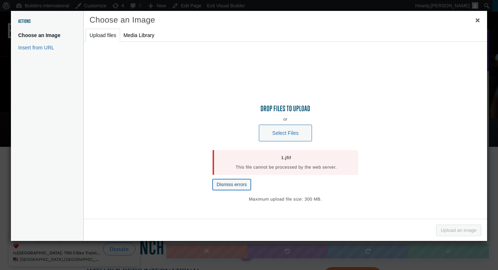
click at [230, 185] on button "Dismiss errors" at bounding box center [232, 184] width 38 height 11
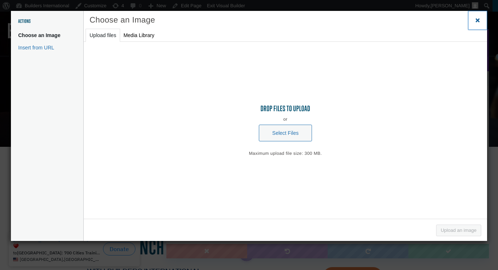
click at [478, 17] on span "Close dialog" at bounding box center [477, 19] width 7 height 5
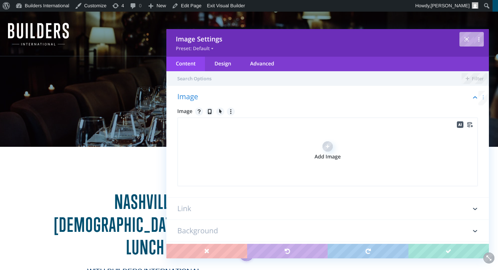
click at [322, 151] on div "Add Image" at bounding box center [327, 152] width 26 height 21
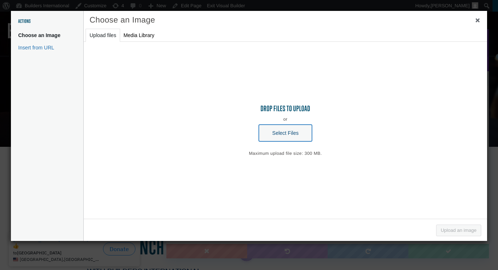
click at [281, 130] on button "Select Files" at bounding box center [285, 133] width 53 height 17
type input "C:\fakepath\1.jfif"
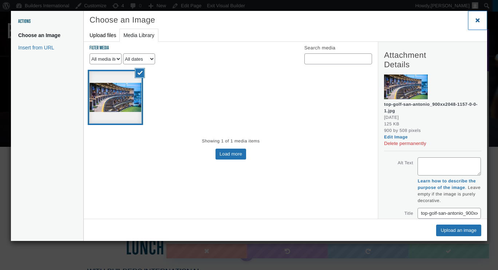
click at [478, 18] on span "Close dialog" at bounding box center [477, 19] width 7 height 5
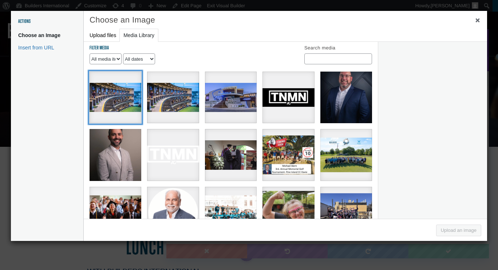
click at [112, 86] on div "top-golf-san-antonio_900xx2048-1157-0-0" at bounding box center [116, 98] width 52 height 52
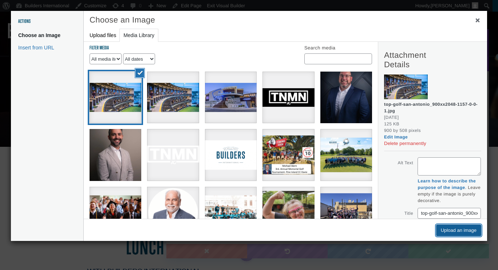
click at [463, 235] on button "Upload an image" at bounding box center [458, 231] width 45 height 12
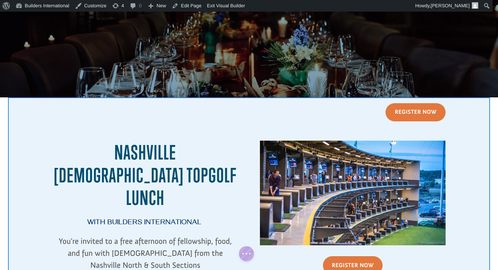
scroll to position [50, 0]
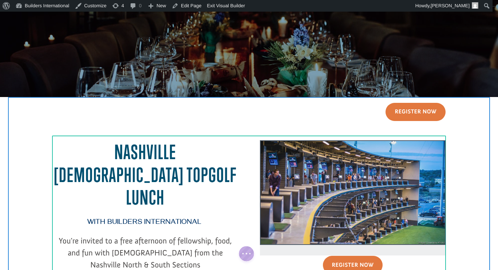
click at [381, 179] on div at bounding box center [353, 197] width 186 height 115
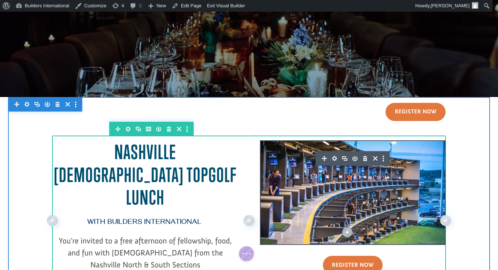
click at [332, 159] on icon "button" at bounding box center [334, 158] width 5 height 5
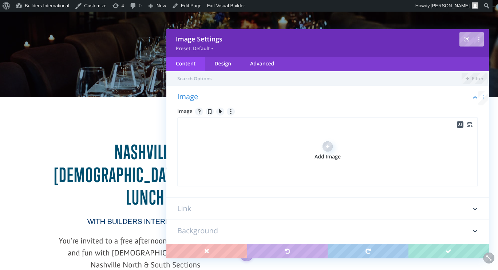
click at [339, 147] on div "Add Image" at bounding box center [327, 152] width 301 height 69
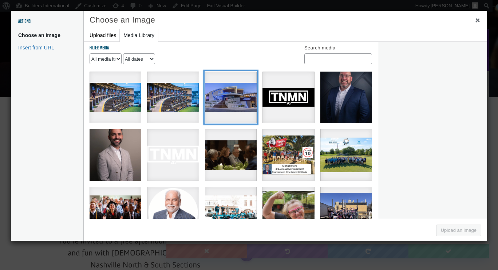
click at [235, 102] on div "13260_7849_Nashville_Venue-Cowan-01" at bounding box center [231, 98] width 52 height 52
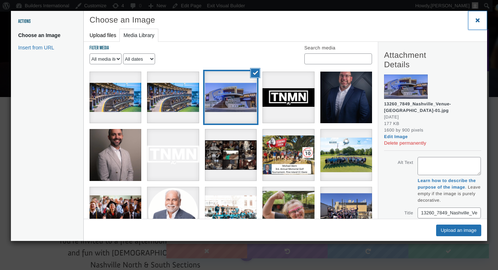
click at [477, 22] on span "Close dialog" at bounding box center [477, 19] width 7 height 5
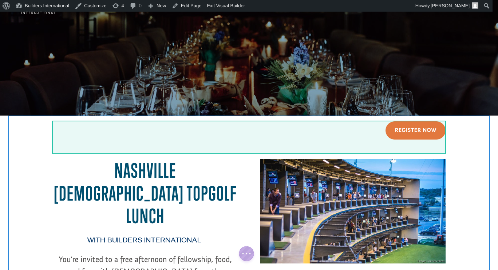
scroll to position [41, 0]
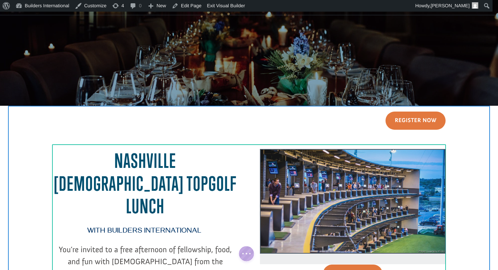
click at [346, 208] on div at bounding box center [353, 206] width 186 height 115
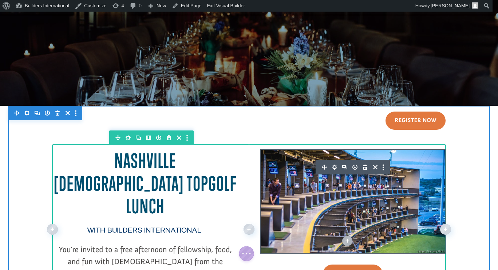
click at [330, 168] on icon "button" at bounding box center [334, 167] width 10 height 10
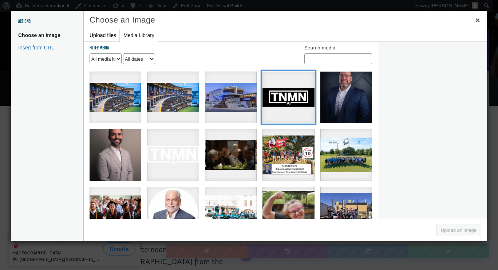
click at [295, 104] on div "Untitled design" at bounding box center [288, 98] width 52 height 52
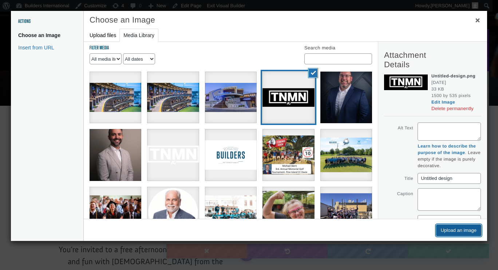
click at [451, 228] on button "Upload an image" at bounding box center [458, 231] width 45 height 12
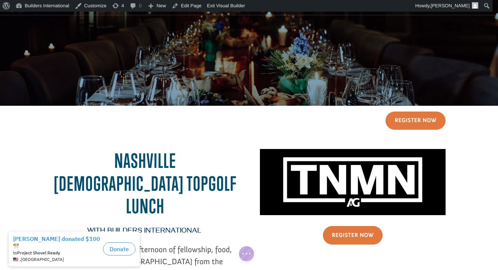
scroll to position [0, 0]
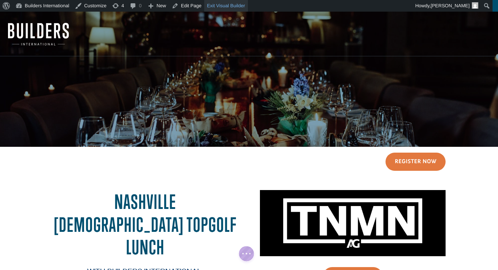
click at [229, 9] on link "Exit Visual Builder" at bounding box center [226, 6] width 44 height 12
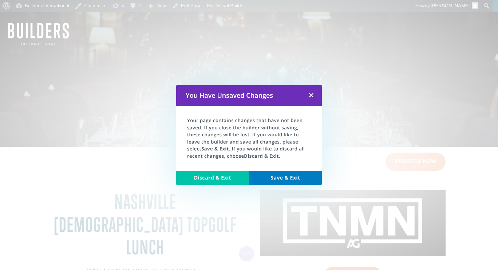
click at [278, 180] on link "Save & Exit" at bounding box center [285, 178] width 73 height 15
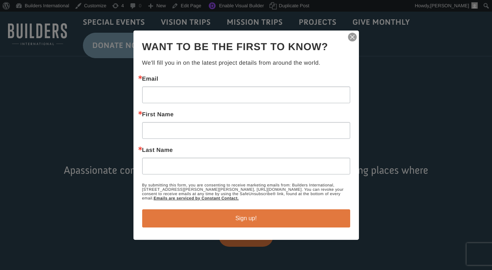
click at [45, 4] on div at bounding box center [246, 135] width 492 height 270
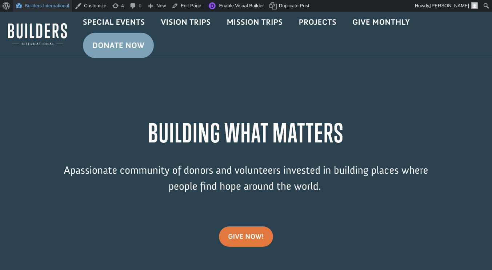
click at [32, 6] on link "Builders International" at bounding box center [42, 6] width 59 height 12
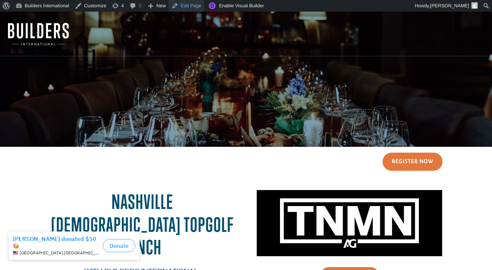
click at [183, 6] on link "Edit Page" at bounding box center [186, 6] width 35 height 12
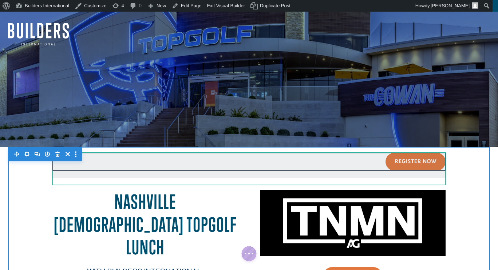
click at [223, 172] on div at bounding box center [248, 165] width 393 height 25
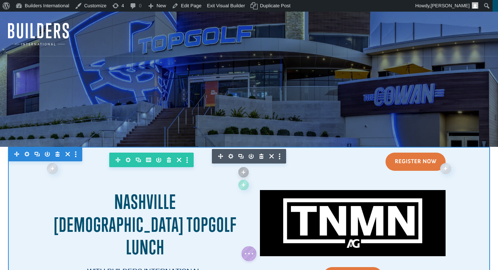
click at [25, 200] on div at bounding box center [249, 251] width 482 height 209
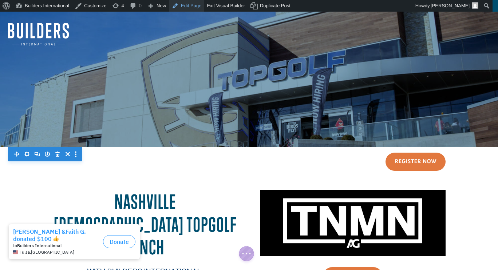
click at [184, 7] on link "Edit Page" at bounding box center [186, 6] width 35 height 12
